Goal: Task Accomplishment & Management: Use online tool/utility

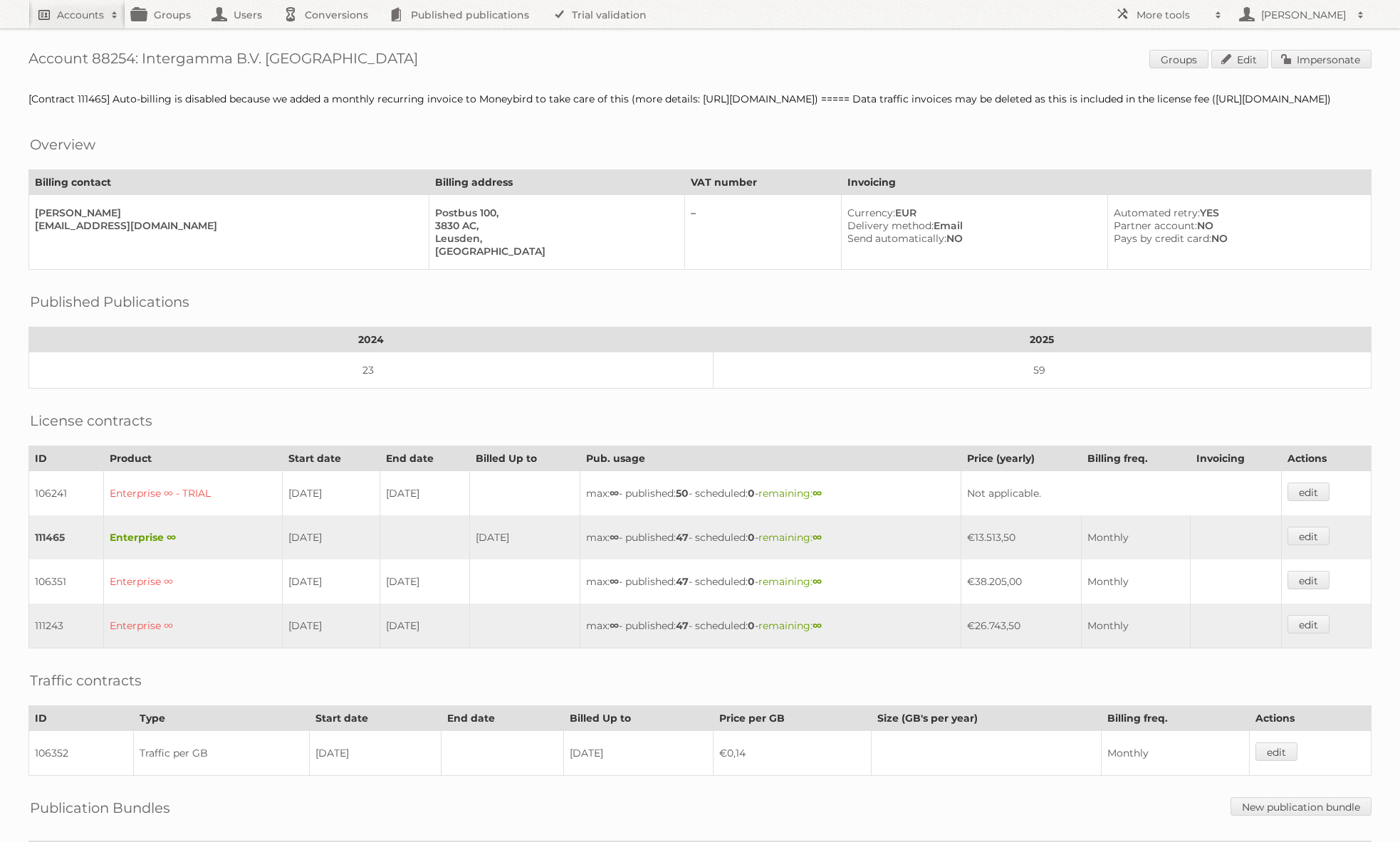
click at [105, 9] on span at bounding box center [115, 15] width 21 height 15
click at [137, 40] on input"] "text" at bounding box center [193, 47] width 313 height 21
type input"] "[PERSON_NAME]"
click at [329, 36] on input "Search" at bounding box center [339, 47] width 21 height 21
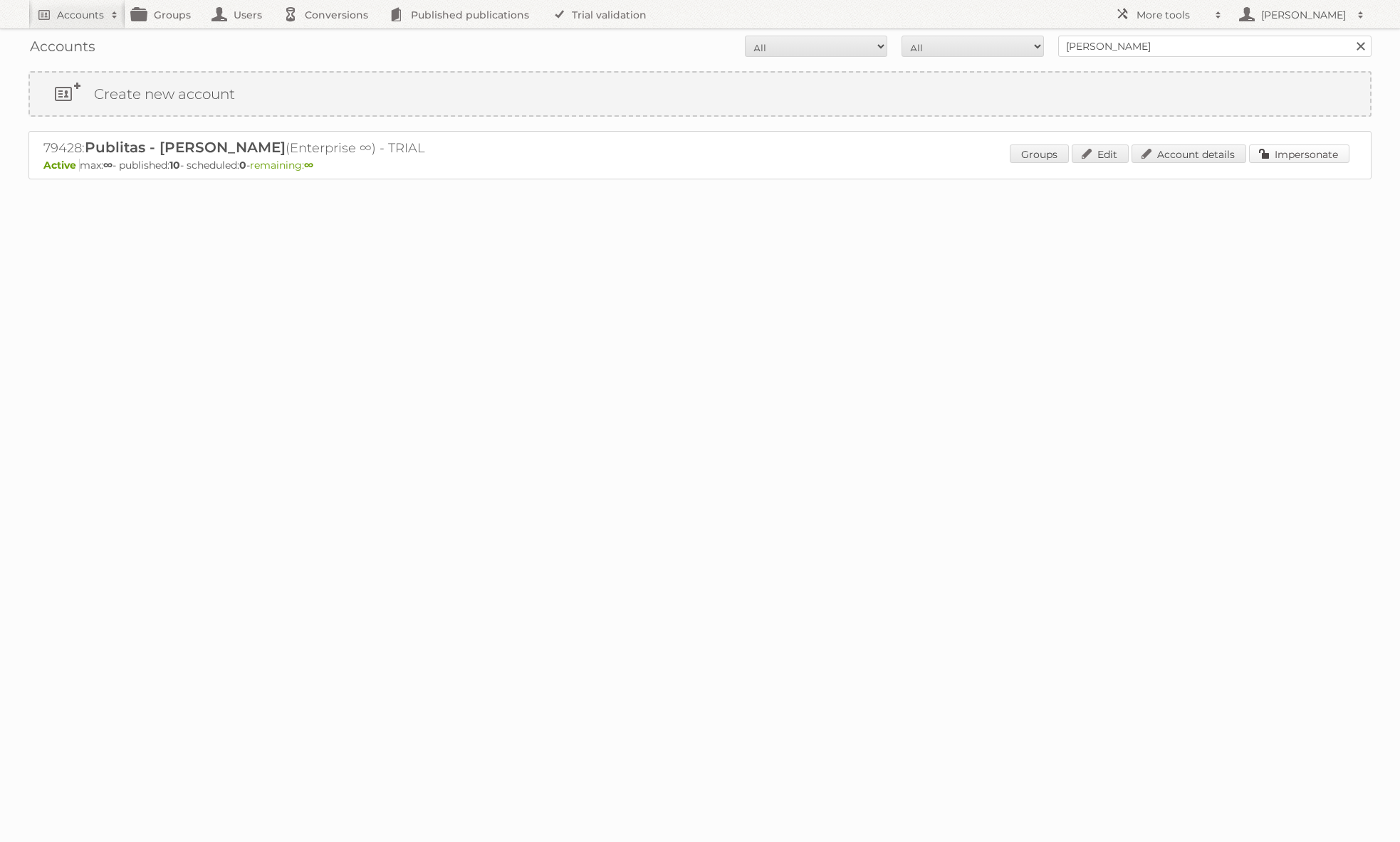
drag, startPoint x: 1280, startPoint y: 154, endPoint x: 900, endPoint y: 179, distance: 380.8
click at [1280, 154] on link "Impersonate" at bounding box center [1299, 153] width 100 height 19
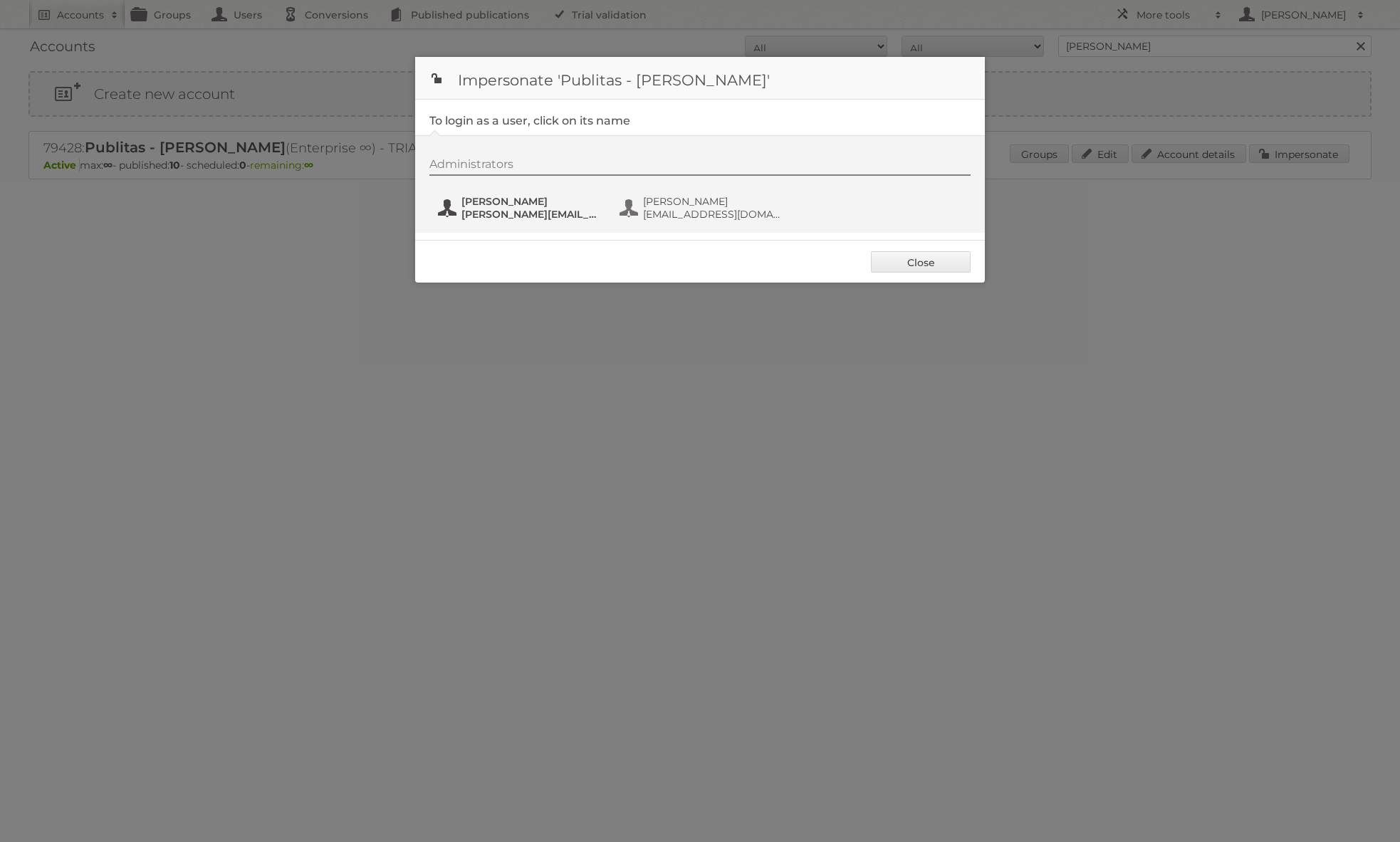
click at [504, 205] on span "[PERSON_NAME]" at bounding box center [530, 202] width 138 height 13
